Goal: Task Accomplishment & Management: Use online tool/utility

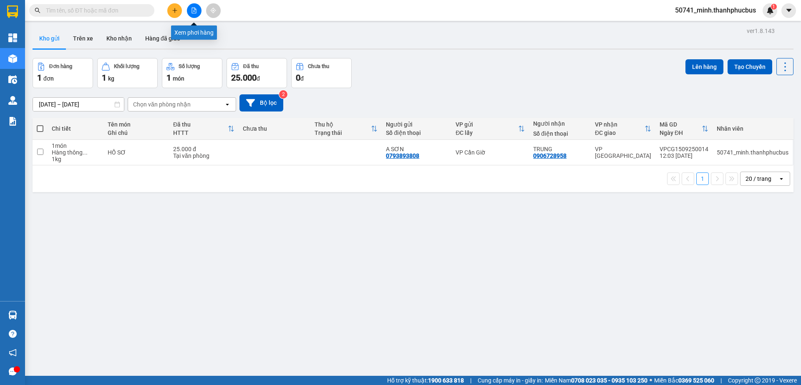
click at [194, 10] on icon "file-add" at bounding box center [194, 11] width 6 height 6
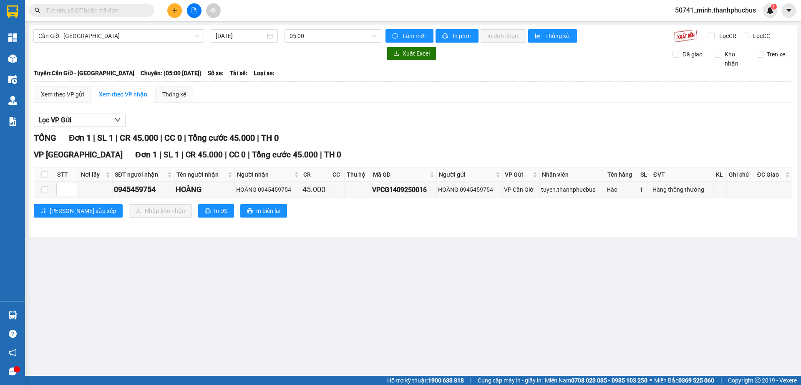
click at [257, 35] on input "[DATE]" at bounding box center [241, 35] width 50 height 9
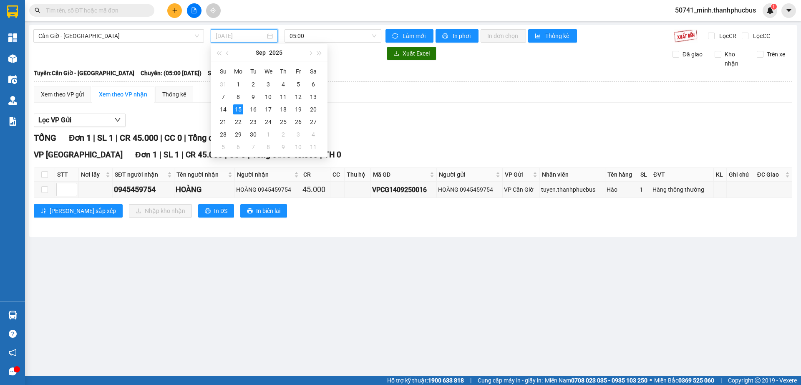
click at [223, 112] on div "14" at bounding box center [223, 109] width 10 height 10
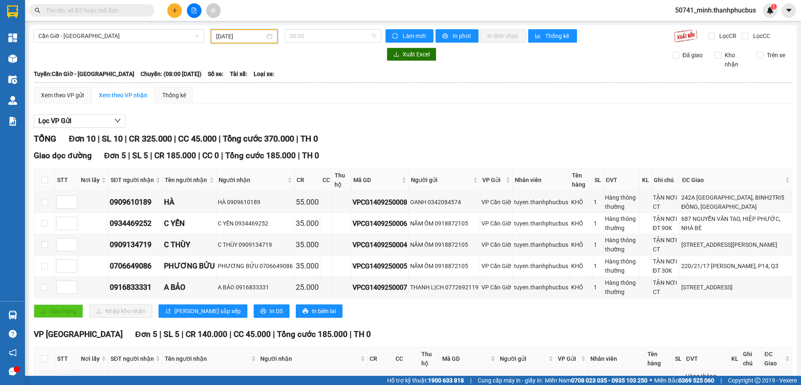
click at [318, 35] on span "08:00" at bounding box center [333, 36] width 87 height 13
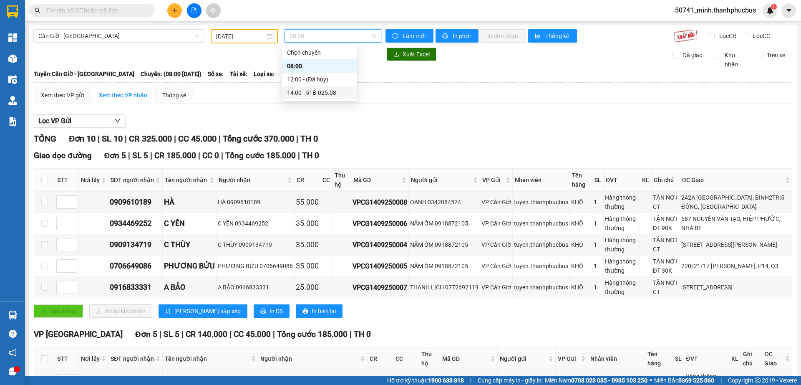
click at [305, 96] on div "14:00 - 51B-025.08" at bounding box center [319, 92] width 65 height 9
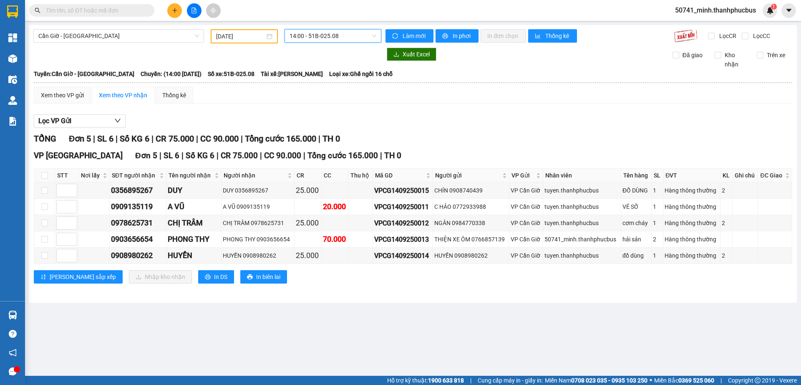
click at [350, 35] on span "14:00 - 51B-025.08" at bounding box center [333, 36] width 87 height 13
click at [296, 63] on div "08:00" at bounding box center [322, 65] width 65 height 9
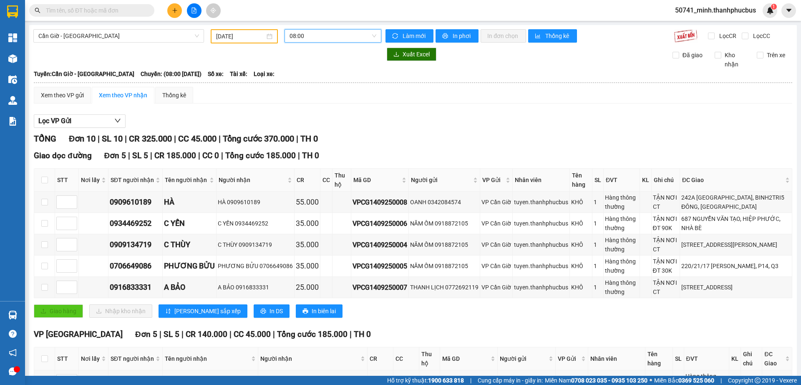
click at [310, 35] on span "08:00" at bounding box center [333, 36] width 87 height 13
click at [306, 92] on div "14:00 - 51B-025.08" at bounding box center [319, 92] width 65 height 9
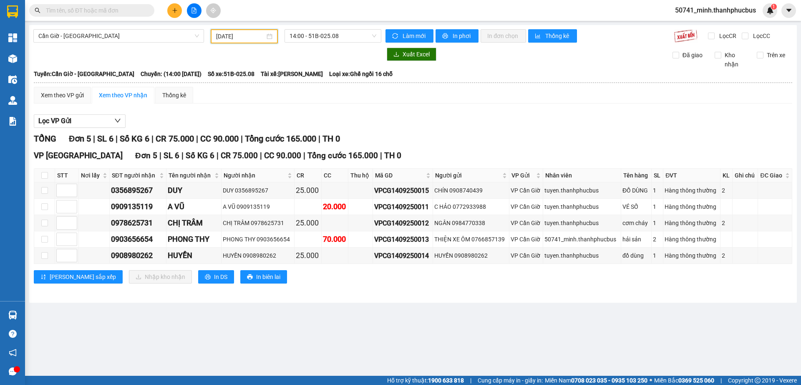
click at [257, 36] on input "[DATE]" at bounding box center [240, 36] width 49 height 9
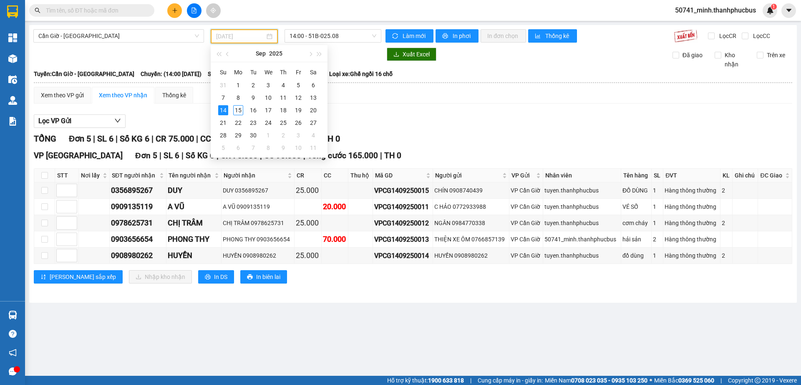
click at [312, 96] on div "13" at bounding box center [313, 98] width 10 height 10
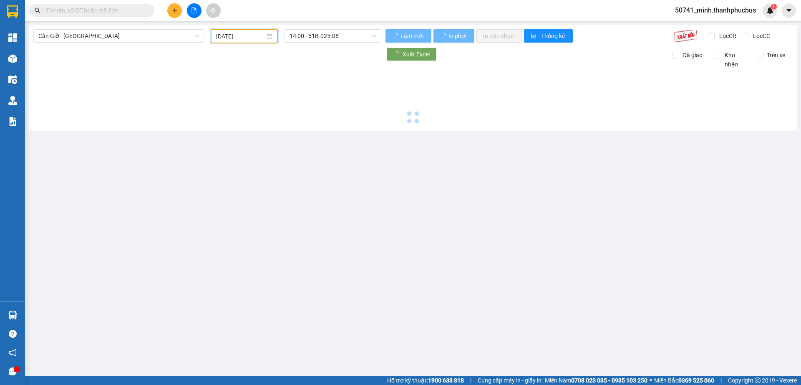
type input "[DATE]"
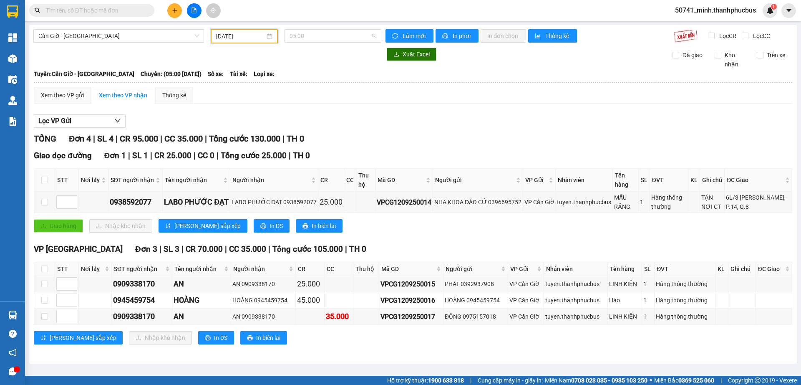
click at [324, 36] on span "05:00" at bounding box center [333, 36] width 87 height 13
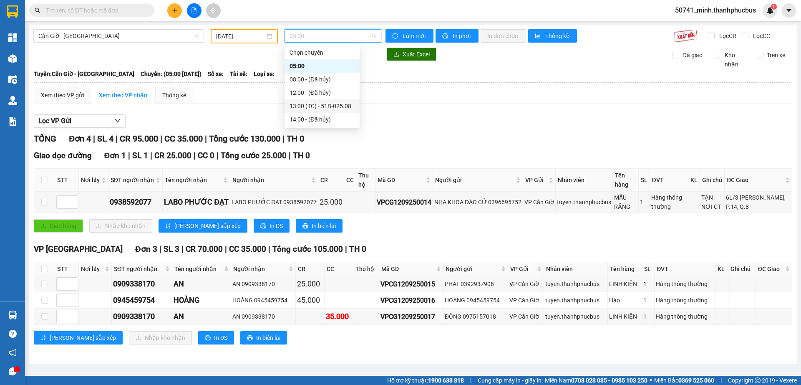
click at [305, 106] on div "13:00 (TC) - 51B-025.08" at bounding box center [322, 105] width 65 height 9
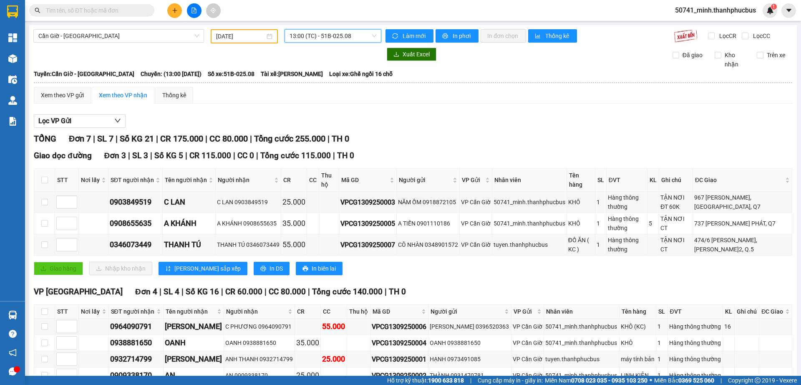
scroll to position [51, 0]
